Goal: Task Accomplishment & Management: Manage account settings

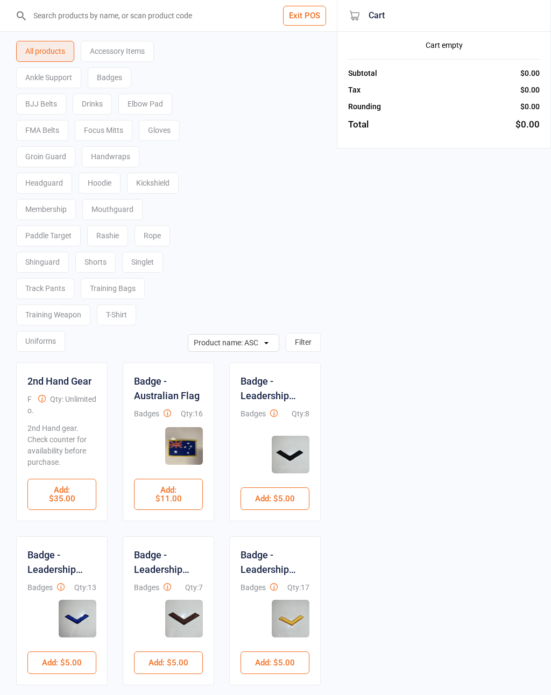
click at [323, 23] on button "Exit POS" at bounding box center [304, 16] width 43 height 20
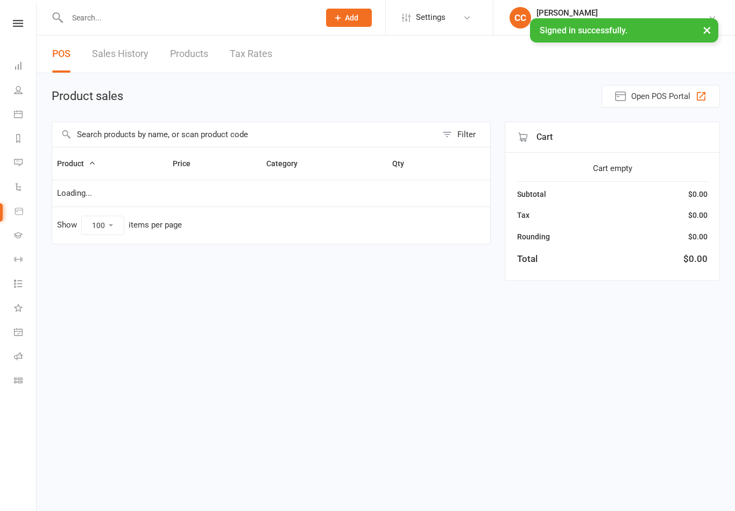
select select "100"
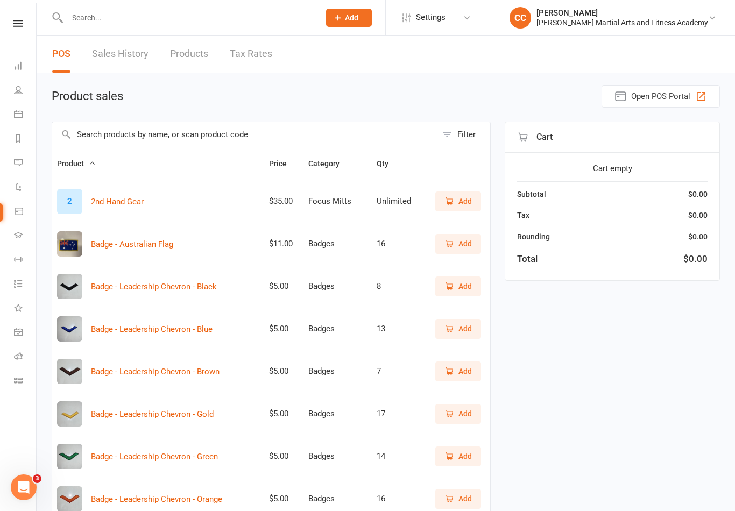
click at [618, 26] on div "Wilkes Martial Arts and Fitness Academy" at bounding box center [622, 23] width 172 height 10
click at [574, 37] on link "My profile" at bounding box center [614, 48] width 242 height 25
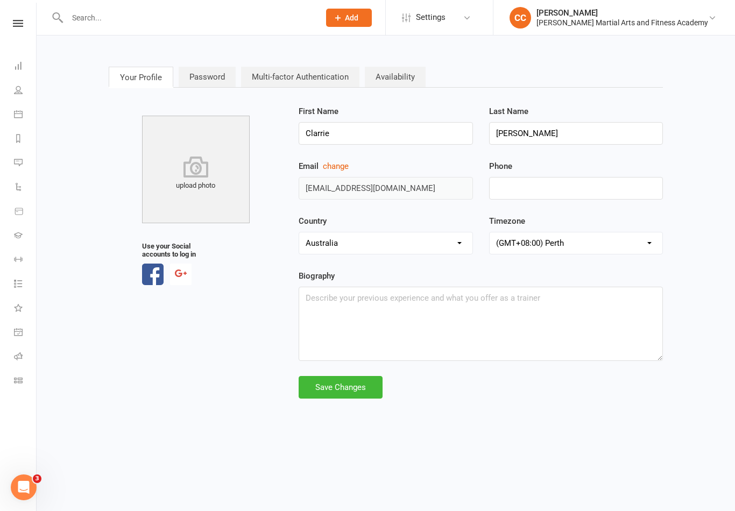
click at [312, 79] on link "Multi-factor Authentication" at bounding box center [300, 77] width 118 height 20
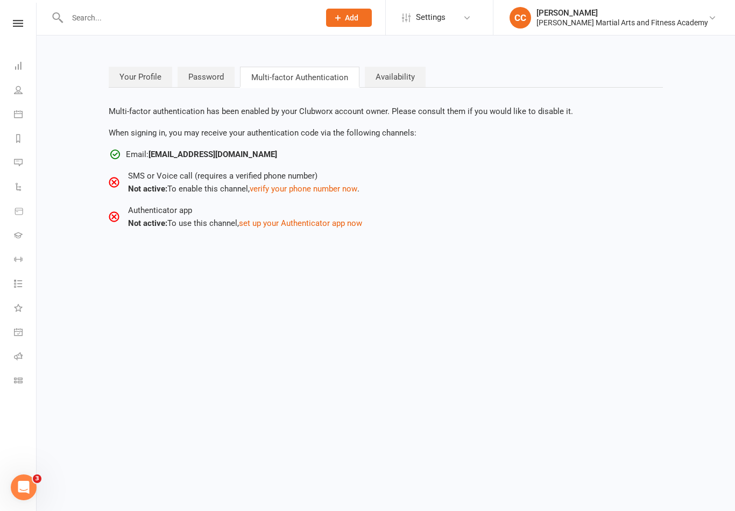
click at [332, 226] on button "set up your Authenticator app now" at bounding box center [300, 223] width 123 height 13
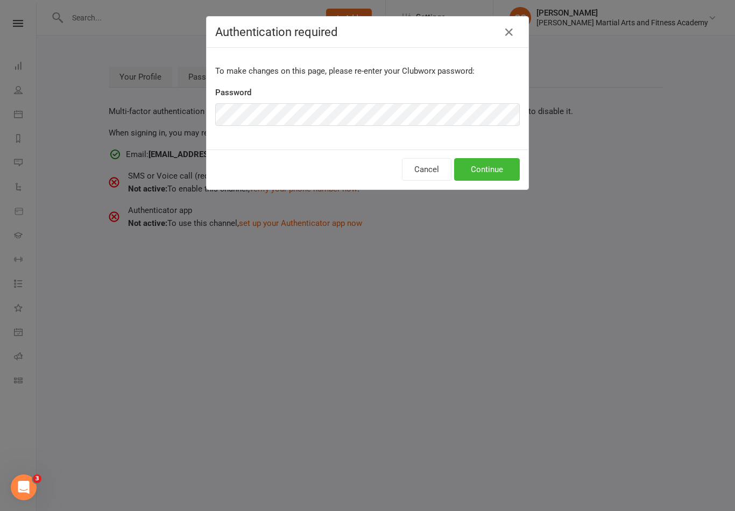
click at [497, 172] on button "Continue" at bounding box center [487, 169] width 66 height 23
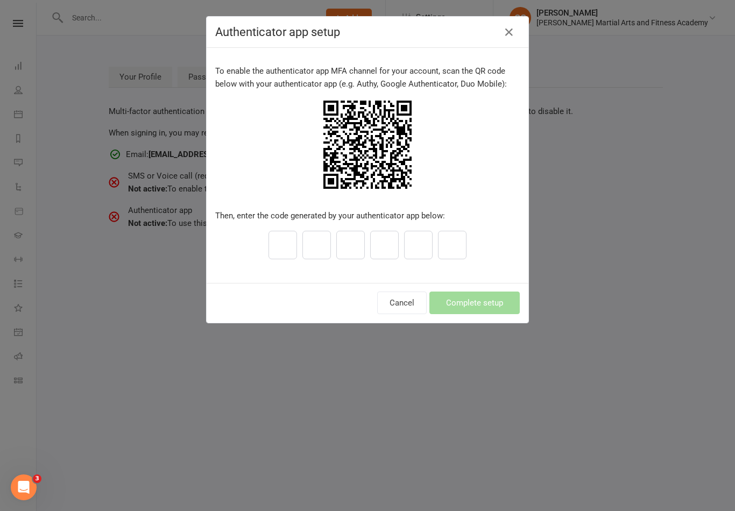
click at [279, 250] on input "text" at bounding box center [282, 245] width 29 height 29
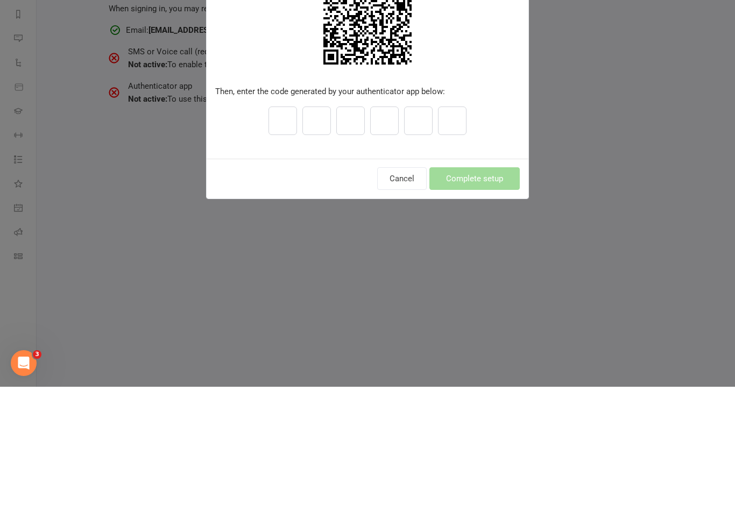
type input "3"
type input "5"
type input "4"
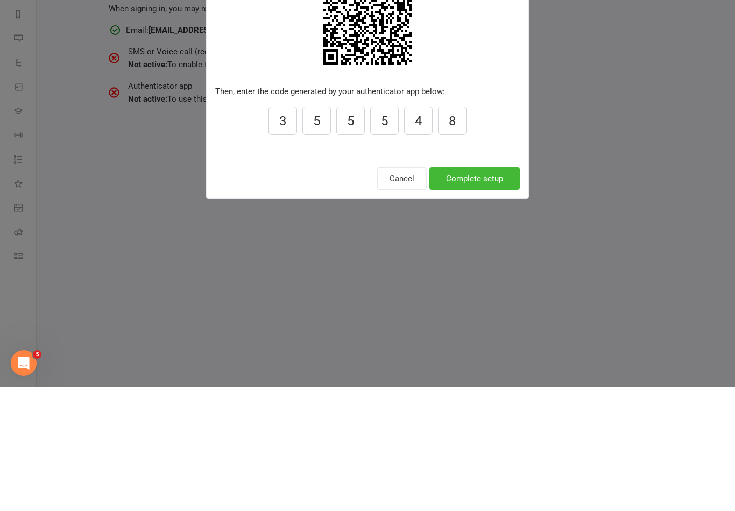
type input "8"
click at [480, 292] on button "Complete setup" at bounding box center [474, 303] width 90 height 23
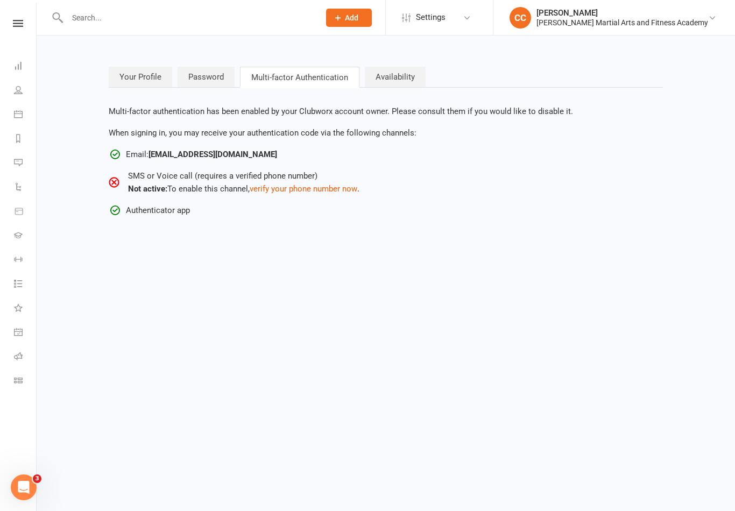
click at [347, 183] on button "verify your phone number now" at bounding box center [304, 188] width 108 height 13
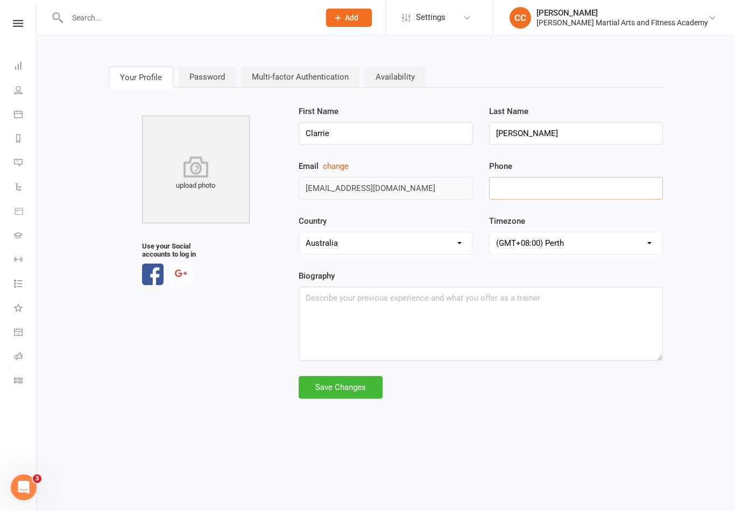
click at [618, 195] on input "tel" at bounding box center [576, 188] width 174 height 23
type input "0407409630"
click at [681, 190] on div "Your Profile Password Multi-factor Authentication Availability upload photo Use…" at bounding box center [386, 233] width 684 height 365
click at [712, 260] on div "Your Profile Password Multi-factor Authentication Availability upload photo Use…" at bounding box center [386, 233] width 684 height 365
click at [357, 383] on div "Save Changes" at bounding box center [341, 387] width 84 height 23
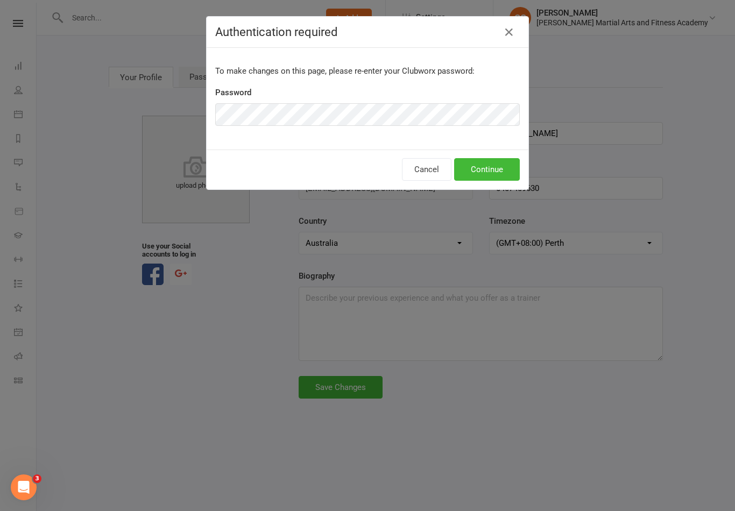
click at [491, 175] on button "Continue" at bounding box center [487, 169] width 66 height 23
